Goal: Transaction & Acquisition: Purchase product/service

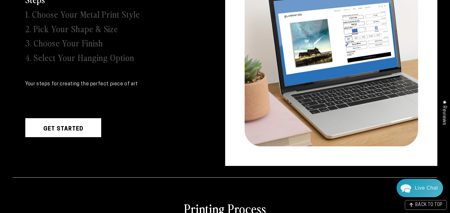
scroll to position [267, 0]
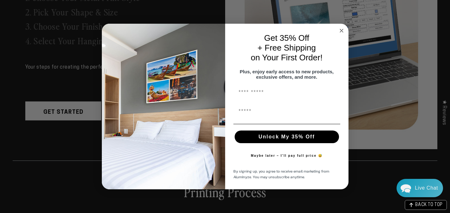
click at [342, 29] on icon "Close dialog" at bounding box center [341, 30] width 3 height 3
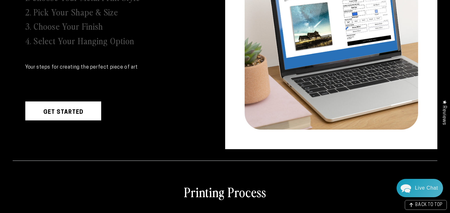
click at [93, 108] on link "Get Started" at bounding box center [63, 110] width 76 height 19
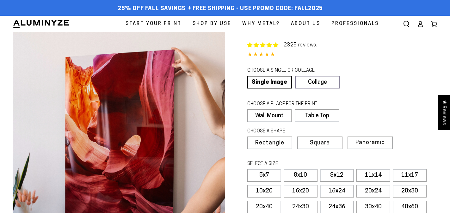
select select "**********"
click at [257, 175] on label "5x7" at bounding box center [264, 175] width 34 height 13
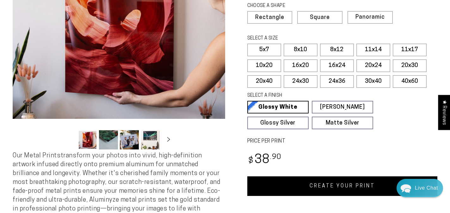
scroll to position [192, 0]
